Goal: Find specific page/section: Find specific page/section

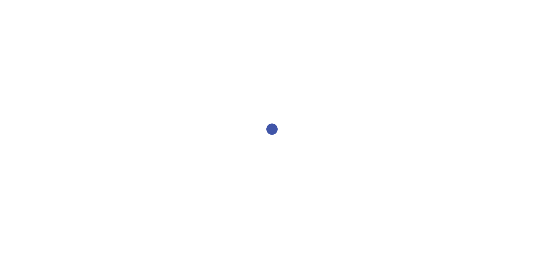
select select "2bed604d-1099-4043-b1bc-2365e8740244"
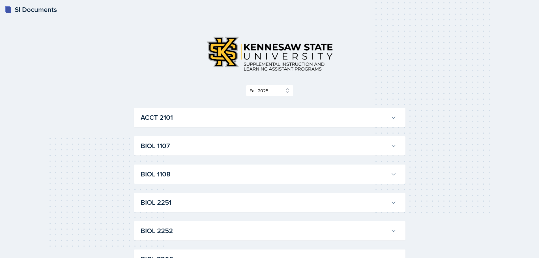
click at [162, 117] on h3 "ACCT 2101" at bounding box center [265, 117] width 248 height 10
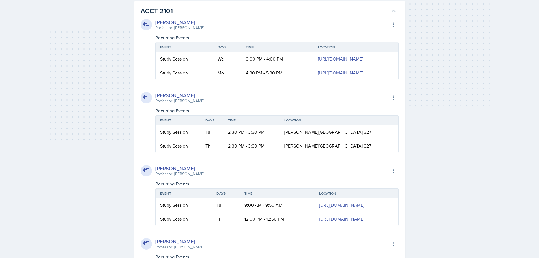
scroll to position [113, 0]
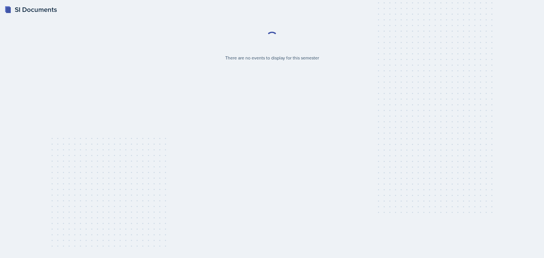
select select "2bed604d-1099-4043-b1bc-2365e8740244"
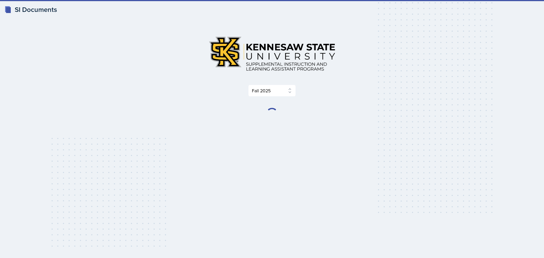
select select "2bed604d-1099-4043-b1bc-2365e8740244"
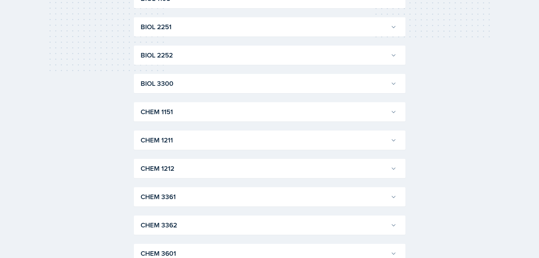
scroll to position [226, 0]
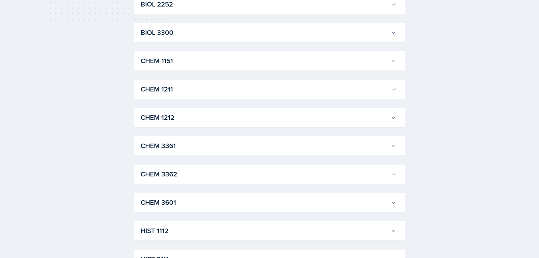
click at [174, 145] on h3 "CHEM 3361" at bounding box center [265, 146] width 248 height 10
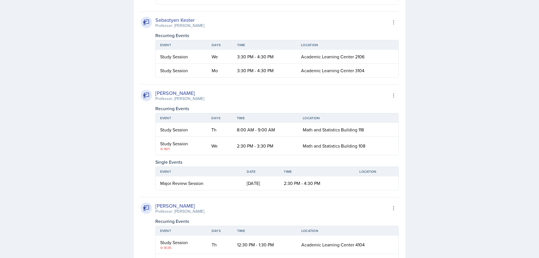
scroll to position [481, 0]
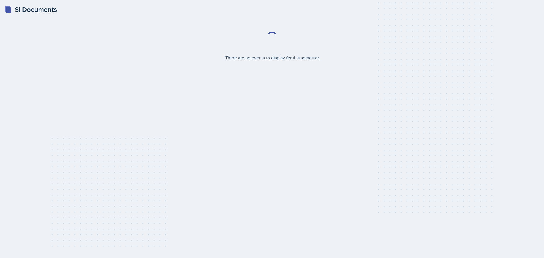
select select "2bed604d-1099-4043-b1bc-2365e8740244"
